Goal: Task Accomplishment & Management: Use online tool/utility

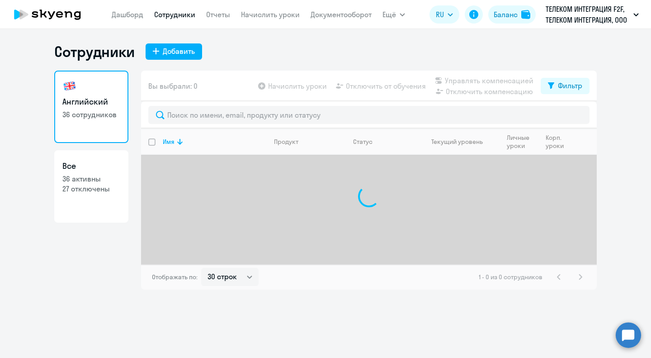
select select "30"
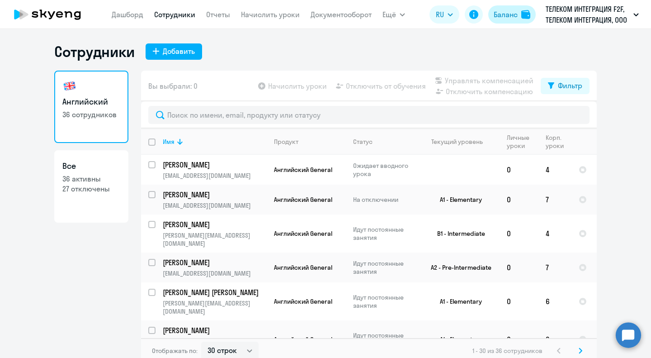
click at [507, 10] on div "Баланс" at bounding box center [506, 14] width 24 height 11
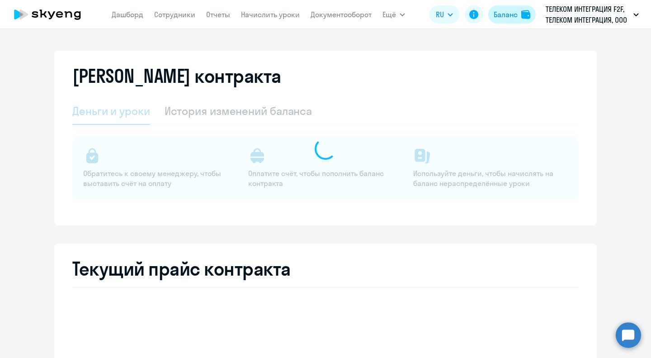
select select "english_adult_not_native_speaker"
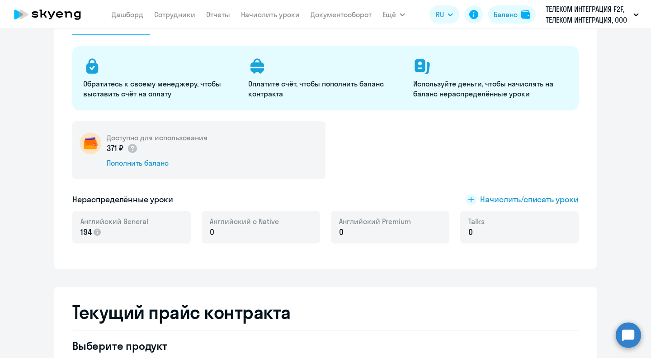
scroll to position [90, 0]
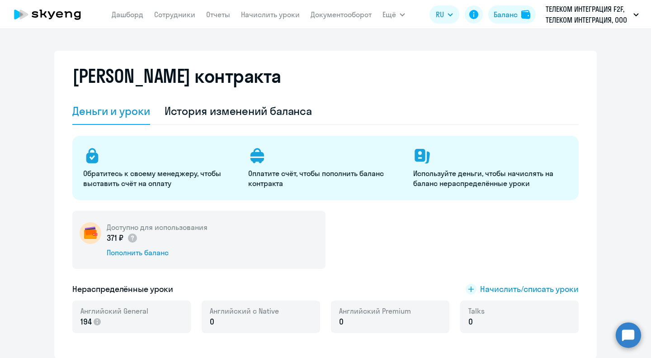
select select "english_adult_not_native_speaker"
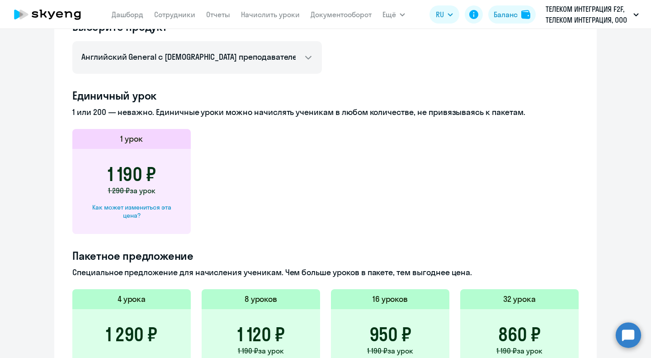
scroll to position [452, 0]
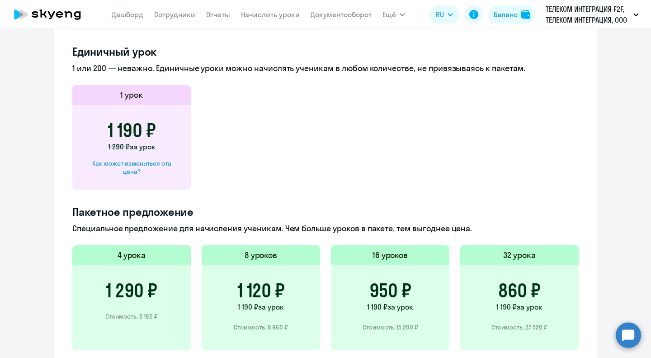
click at [141, 166] on div "Как может измениться эта цена?" at bounding box center [132, 167] width 90 height 16
select select "english_adult_not_native_speaker"
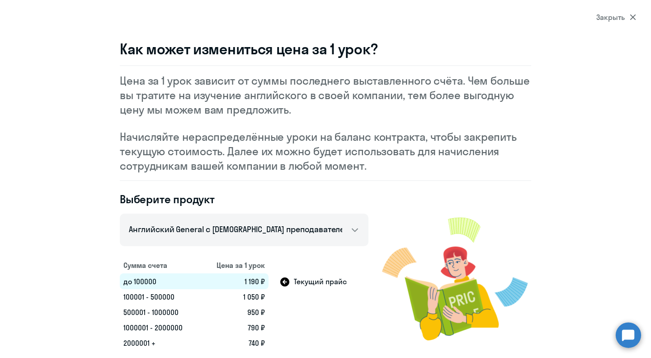
scroll to position [11, 0]
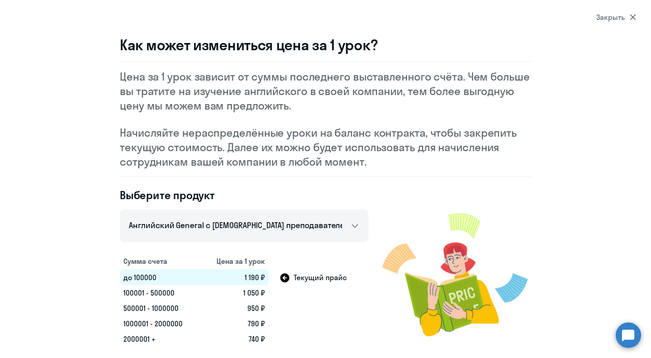
select select "30"
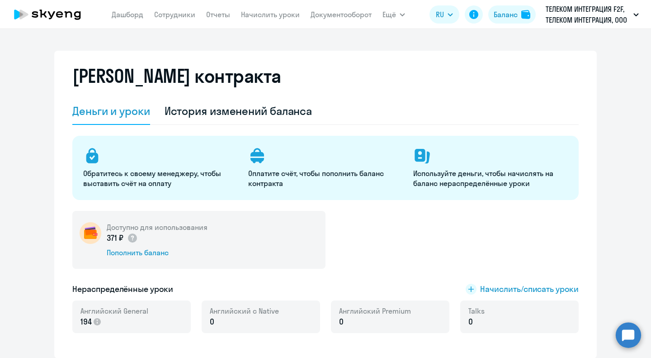
select select "english_adult_not_native_speaker"
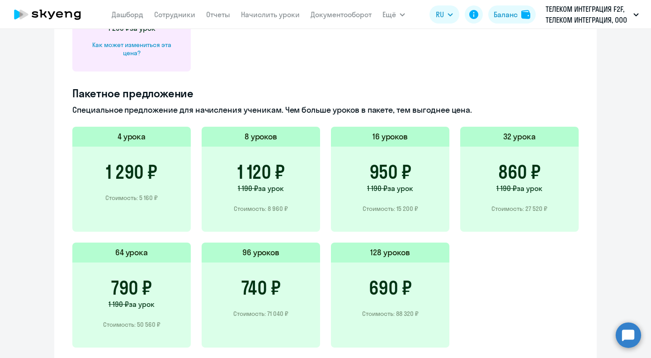
scroll to position [616, 0]
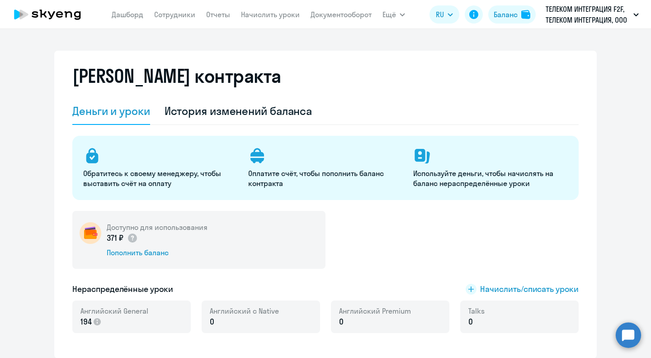
select select "english_adult_not_native_speaker"
click at [243, 110] on div "История изменений баланса" at bounding box center [239, 111] width 148 height 14
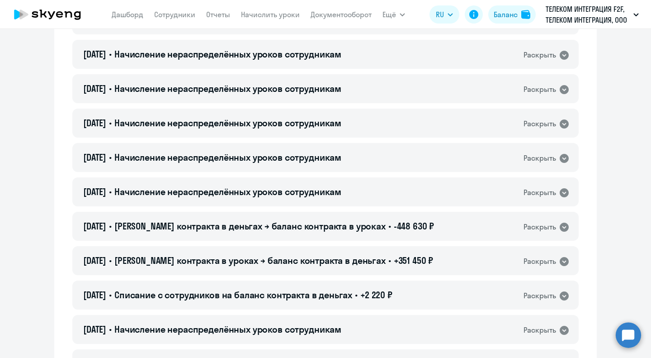
scroll to position [452, 0]
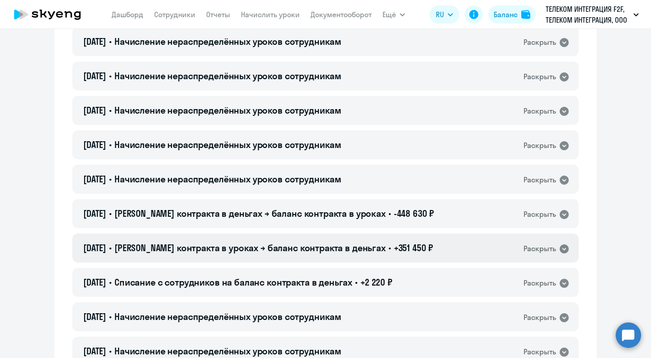
click at [561, 249] on icon at bounding box center [564, 248] width 11 height 11
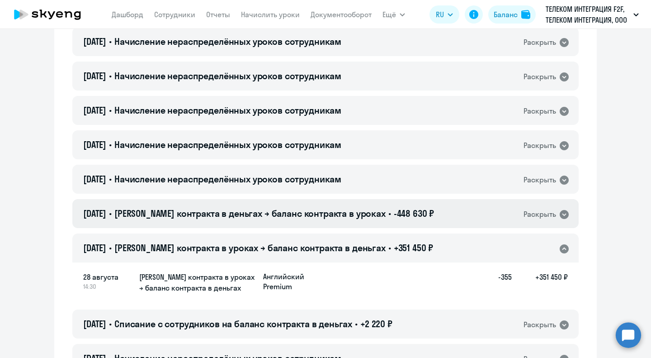
click at [560, 212] on icon at bounding box center [564, 214] width 9 height 9
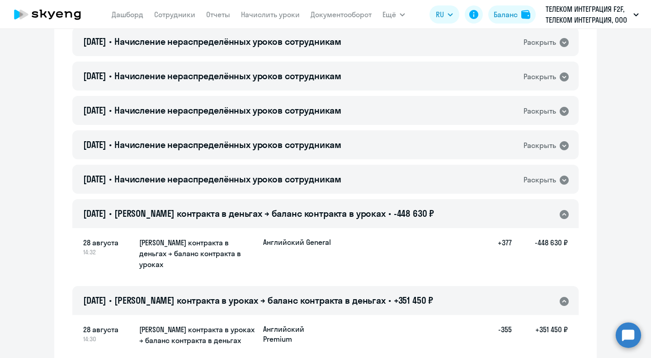
click at [560, 212] on icon at bounding box center [564, 214] width 9 height 9
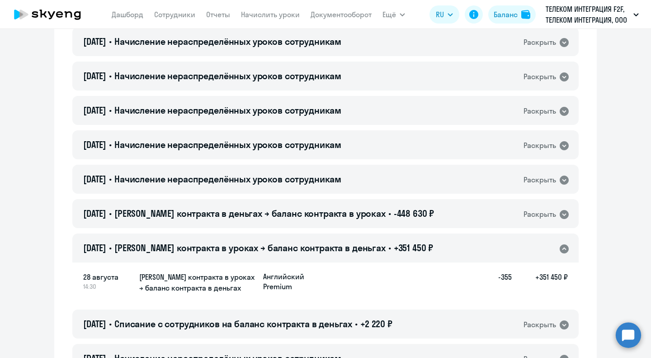
click at [561, 249] on icon at bounding box center [564, 248] width 9 height 9
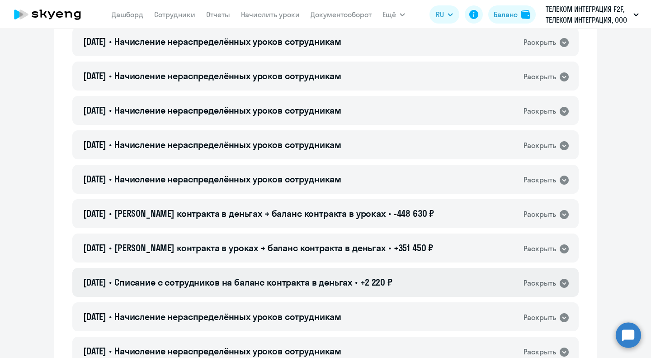
click at [563, 284] on icon at bounding box center [564, 282] width 9 height 9
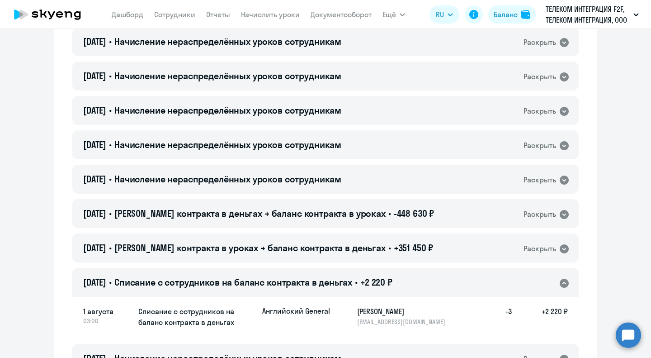
click at [563, 284] on icon at bounding box center [564, 282] width 9 height 9
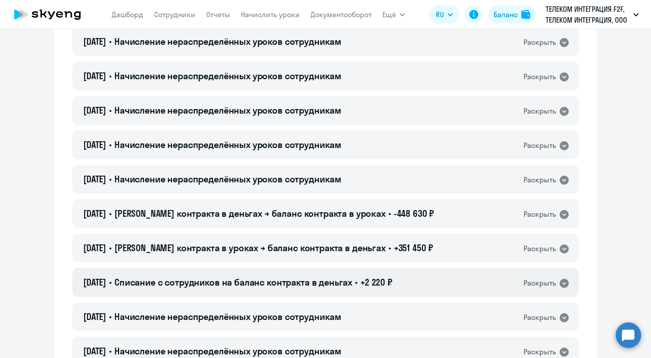
scroll to position [497, 0]
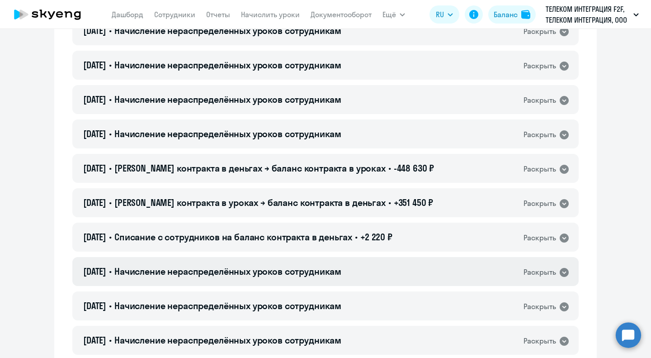
click at [561, 272] on icon at bounding box center [564, 272] width 9 height 9
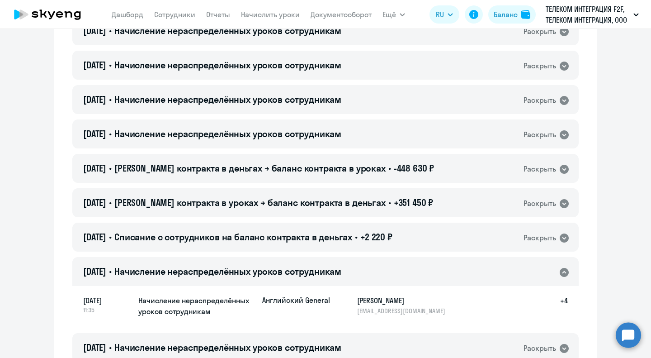
click at [561, 272] on icon at bounding box center [564, 272] width 11 height 11
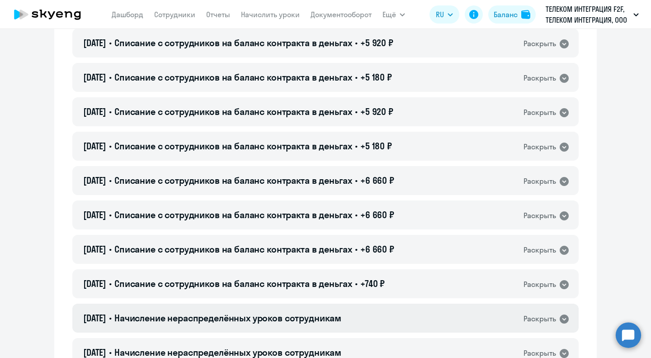
scroll to position [995, 0]
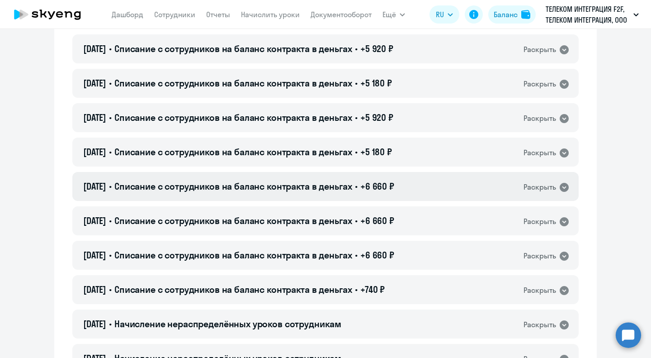
click at [564, 189] on icon at bounding box center [564, 187] width 9 height 9
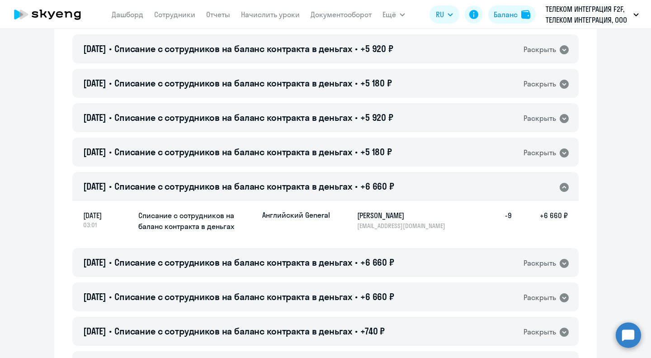
click at [564, 189] on icon at bounding box center [564, 187] width 9 height 9
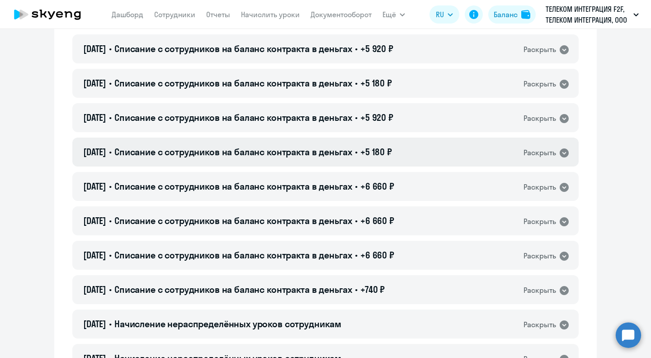
click at [560, 153] on icon at bounding box center [564, 152] width 9 height 9
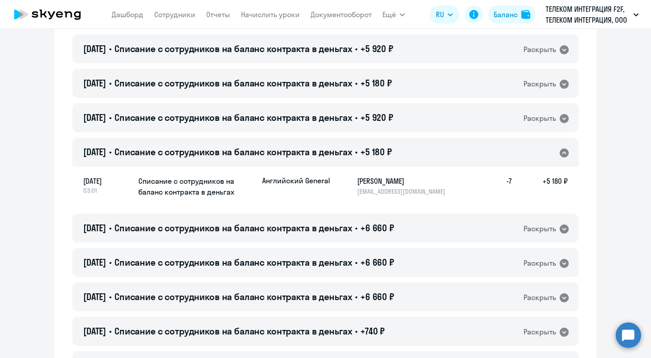
click at [560, 154] on icon at bounding box center [564, 152] width 9 height 9
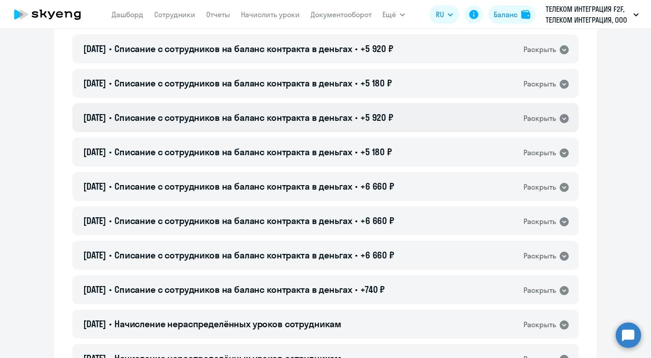
click at [566, 116] on icon at bounding box center [564, 118] width 11 height 11
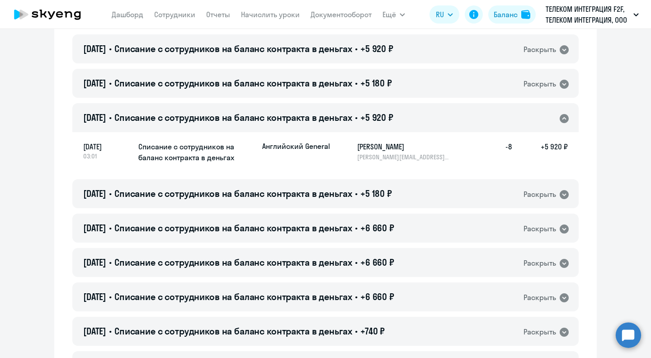
click at [566, 116] on icon at bounding box center [564, 118] width 11 height 11
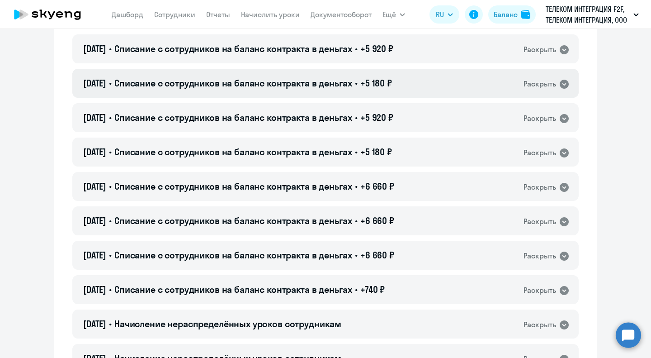
click at [560, 86] on icon at bounding box center [564, 84] width 9 height 9
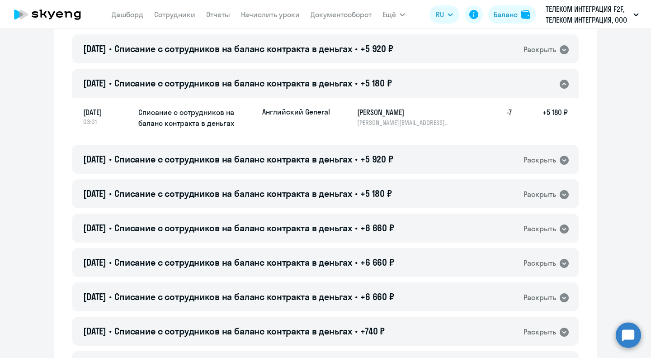
click at [560, 86] on icon at bounding box center [564, 84] width 9 height 9
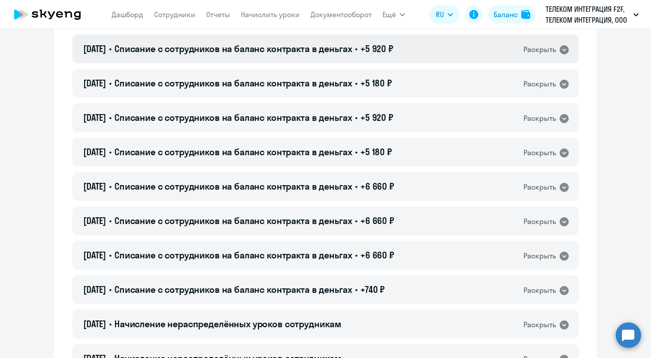
click at [561, 49] on icon at bounding box center [564, 49] width 11 height 11
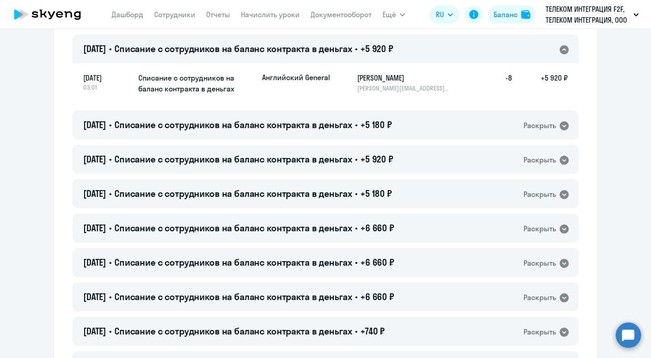
click at [561, 49] on icon at bounding box center [564, 49] width 11 height 11
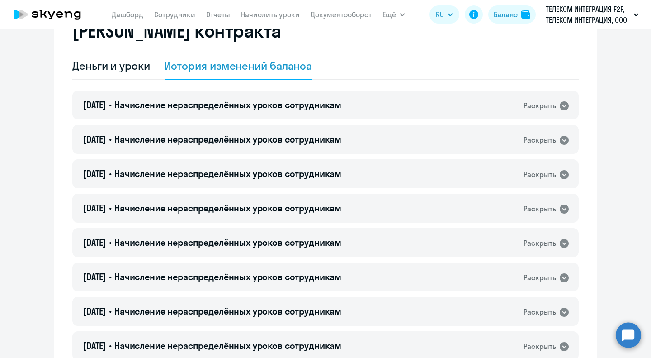
scroll to position [0, 0]
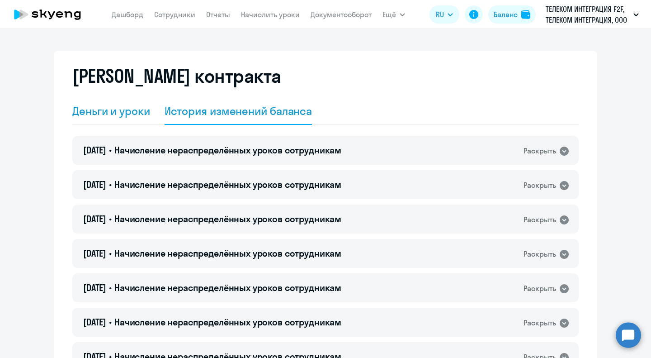
click at [90, 109] on div "Деньги и уроки" at bounding box center [111, 111] width 78 height 14
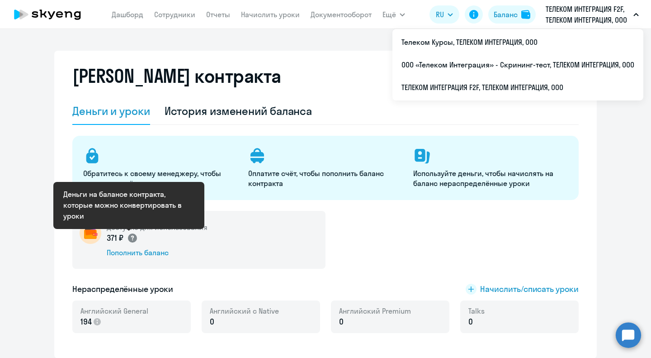
click at [132, 237] on circle at bounding box center [132, 237] width 9 height 9
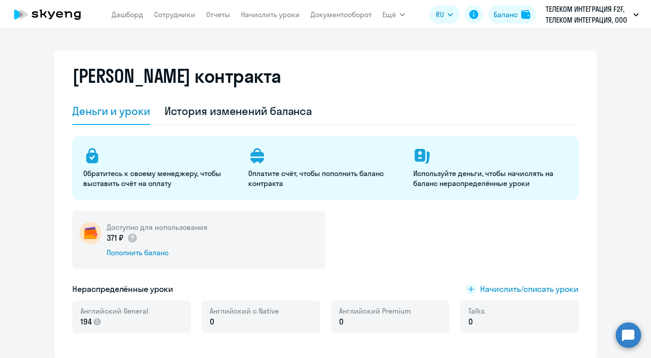
click at [367, 229] on div "Доступно для использования 371 ₽ Пополнить баланс" at bounding box center [325, 240] width 506 height 58
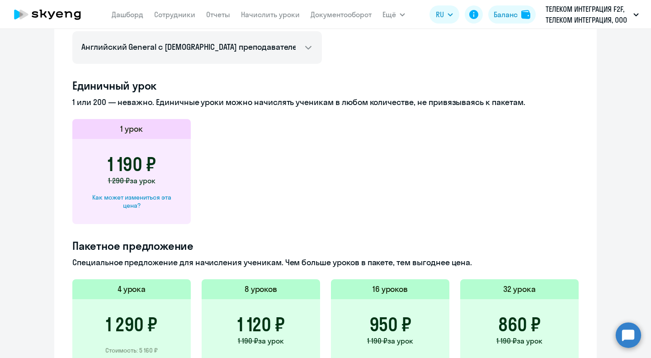
scroll to position [452, 0]
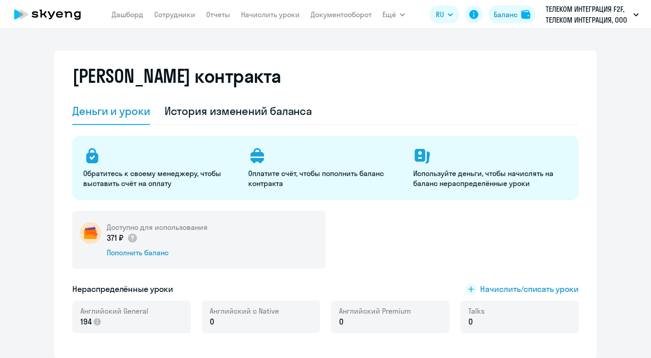
select select "english_adult_not_native_speaker"
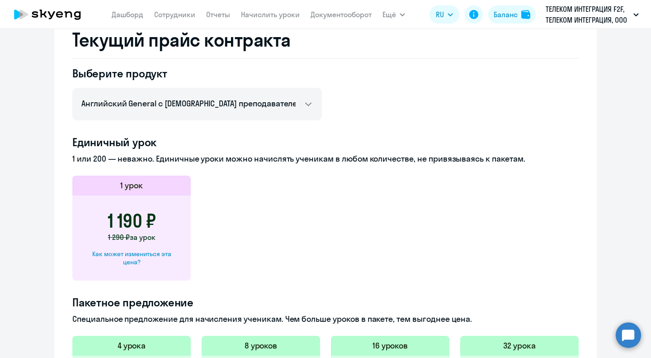
scroll to position [407, 0]
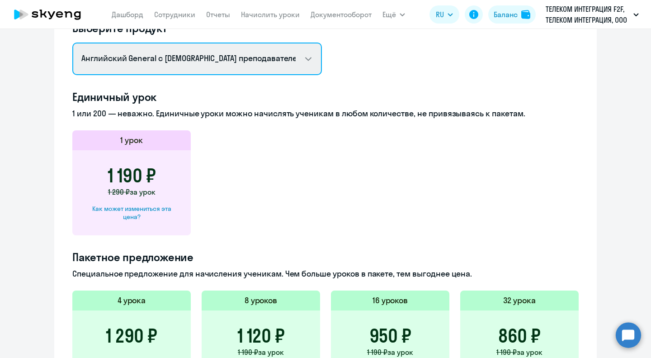
click at [302, 61] on select "Английский General с [DEMOGRAPHIC_DATA] преподавателем Премиум [DEMOGRAPHIC_DAT…" at bounding box center [197, 58] width 250 height 33
click at [305, 54] on select "Английский General с [DEMOGRAPHIC_DATA] преподавателем Премиум [DEMOGRAPHIC_DAT…" at bounding box center [197, 58] width 250 height 33
click at [302, 55] on select "Английский General с [DEMOGRAPHIC_DATA] преподавателем Премиум [DEMOGRAPHIC_DAT…" at bounding box center [197, 58] width 250 height 33
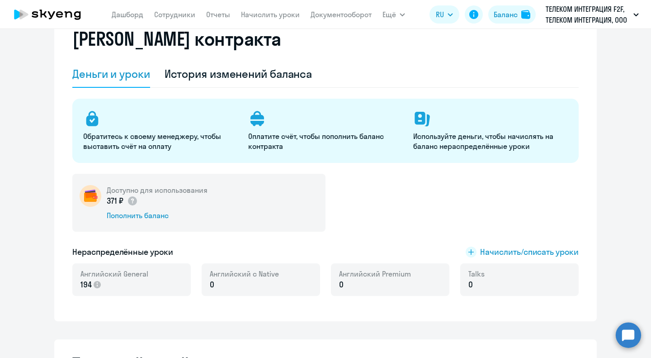
scroll to position [0, 0]
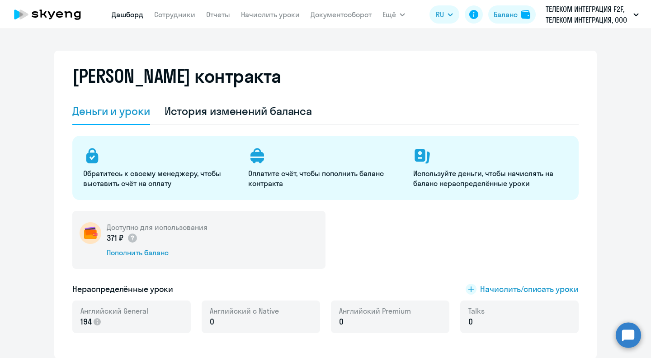
click at [132, 14] on link "Дашборд" at bounding box center [128, 14] width 32 height 9
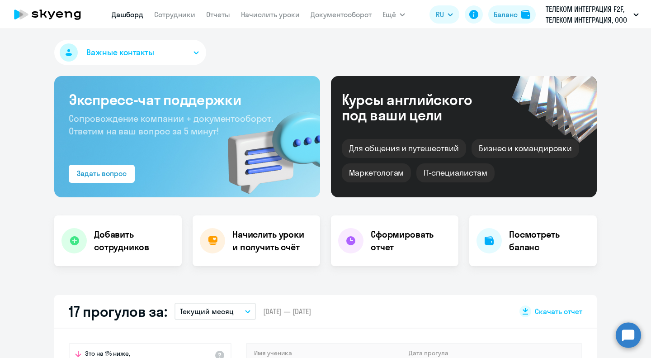
select select "30"
click at [392, 237] on h4 "Сформировать отчет" at bounding box center [411, 240] width 80 height 25
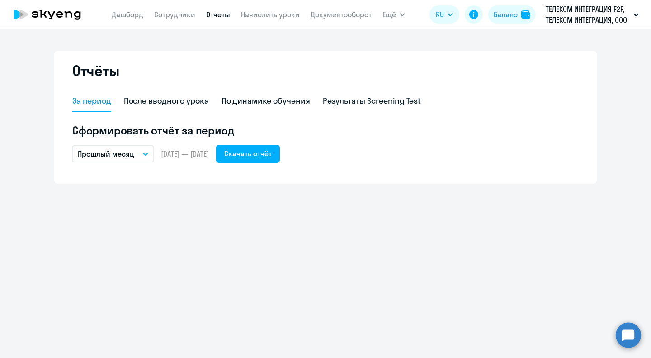
click at [147, 154] on icon "button" at bounding box center [145, 153] width 5 height 3
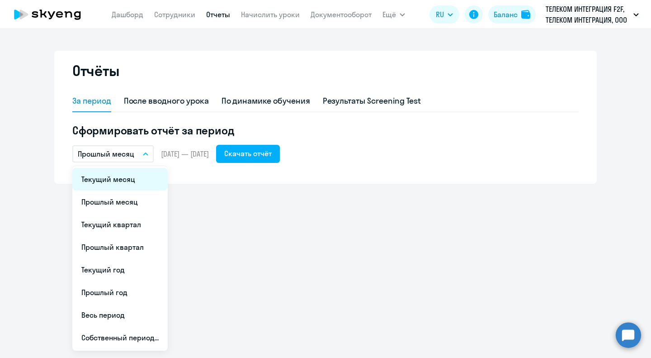
click at [124, 178] on li "Текущий месяц" at bounding box center [119, 179] width 95 height 23
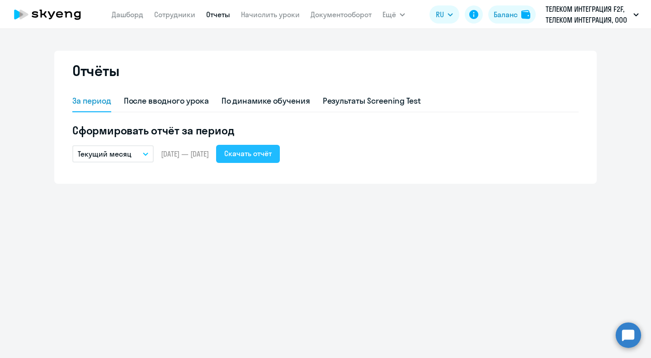
click at [264, 154] on div "Скачать отчёт" at bounding box center [247, 153] width 47 height 11
click at [347, 239] on div "Отчёты За период После вводного урока По динамике обучения Результаты Screening…" at bounding box center [325, 193] width 651 height 329
click at [63, 15] on icon at bounding box center [48, 14] width 80 height 23
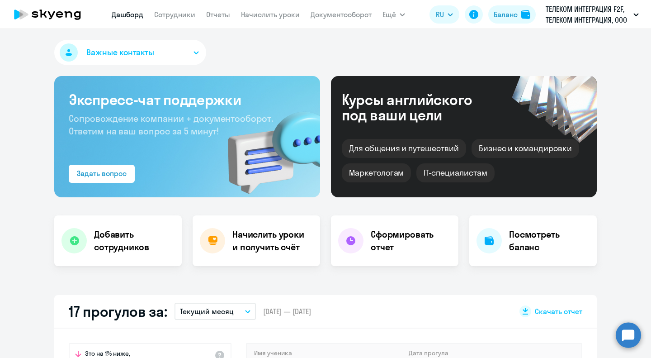
select select "30"
